Goal: Complete application form

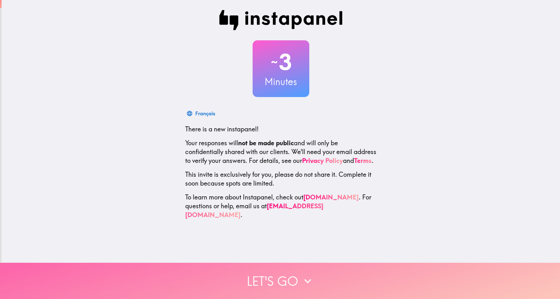
click at [290, 281] on button "Let's go" at bounding box center [280, 281] width 560 height 36
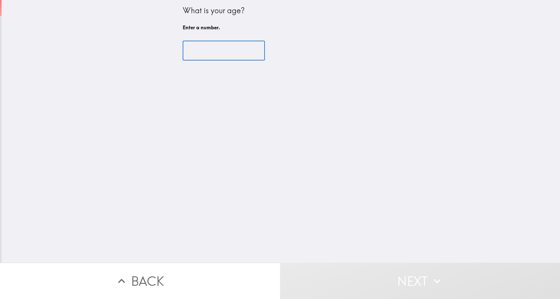
click at [230, 53] on input "number" at bounding box center [224, 51] width 82 height 20
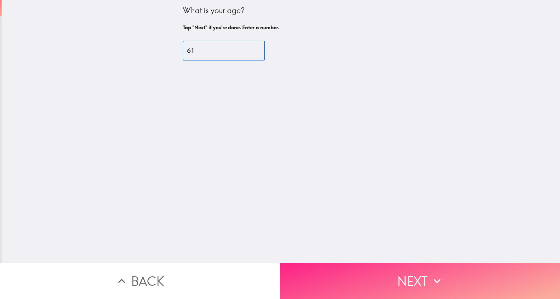
type input "61"
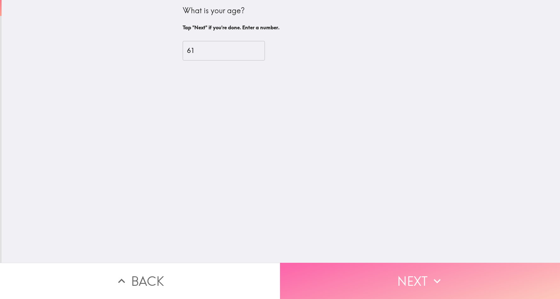
click at [395, 270] on button "Next" at bounding box center [420, 281] width 280 height 36
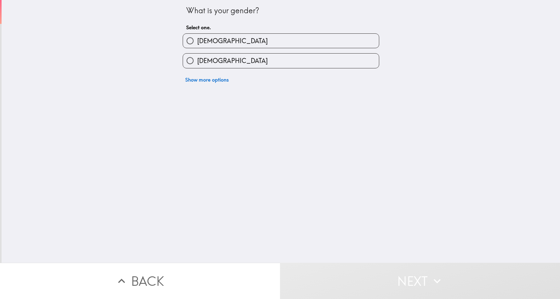
click at [213, 60] on span "[DEMOGRAPHIC_DATA]" at bounding box center [232, 60] width 71 height 9
click at [197, 60] on input "[DEMOGRAPHIC_DATA]" at bounding box center [190, 61] width 14 height 14
radio input "true"
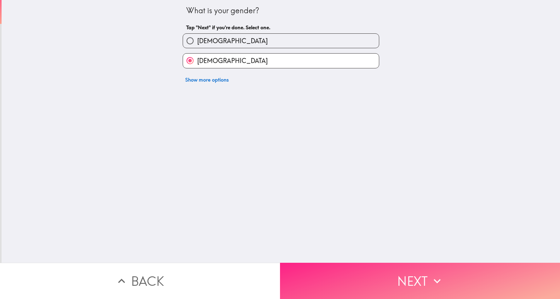
click at [390, 273] on button "Next" at bounding box center [420, 281] width 280 height 36
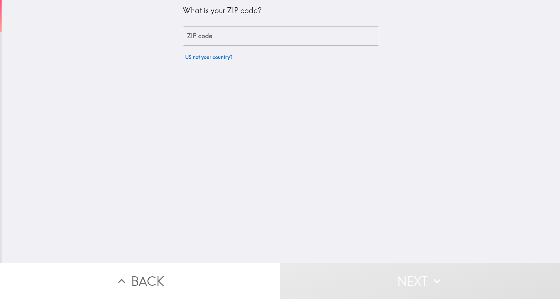
click at [213, 34] on input "ZIP code" at bounding box center [281, 36] width 197 height 20
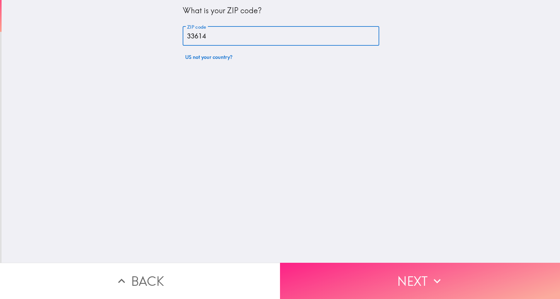
type input "33614"
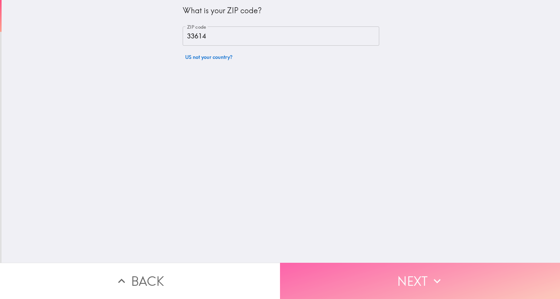
click at [391, 271] on button "Next" at bounding box center [420, 281] width 280 height 36
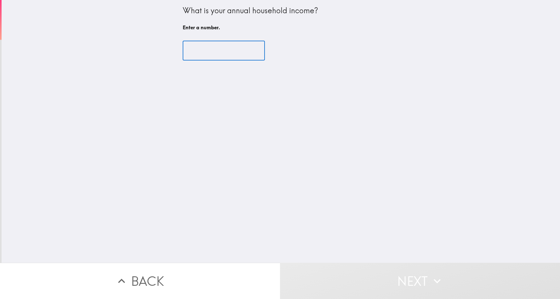
click at [219, 52] on input "number" at bounding box center [224, 51] width 82 height 20
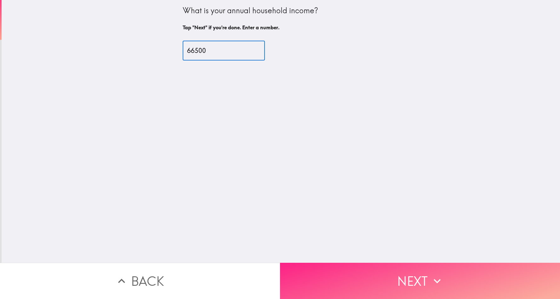
type input "66500"
click at [408, 282] on button "Next" at bounding box center [420, 281] width 280 height 36
